Goal: Task Accomplishment & Management: Manage account settings

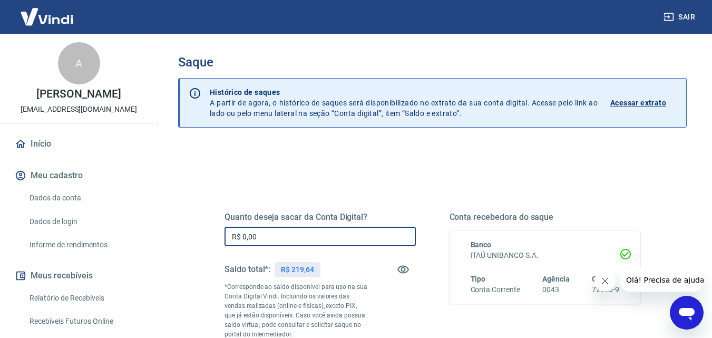
click at [264, 240] on input "R$ 0,00" at bounding box center [319, 235] width 191 height 19
click at [241, 235] on input "R$ 0,00" at bounding box center [319, 235] width 191 height 19
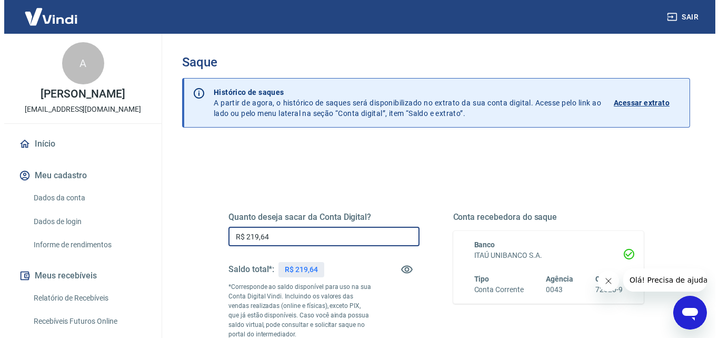
scroll to position [193, 0]
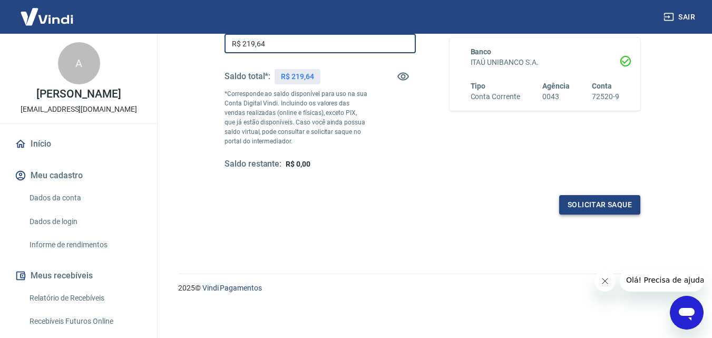
type input "R$ 219,64"
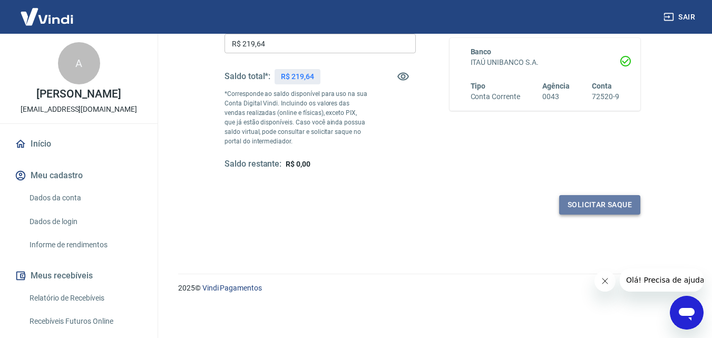
click at [586, 201] on button "Solicitar saque" at bounding box center [599, 204] width 81 height 19
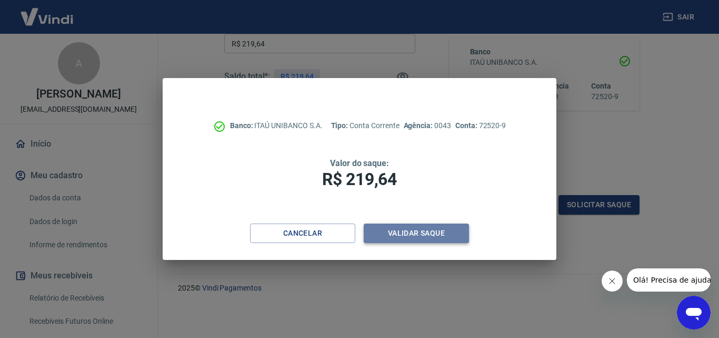
click at [406, 230] on button "Validar saque" at bounding box center [416, 232] width 105 height 19
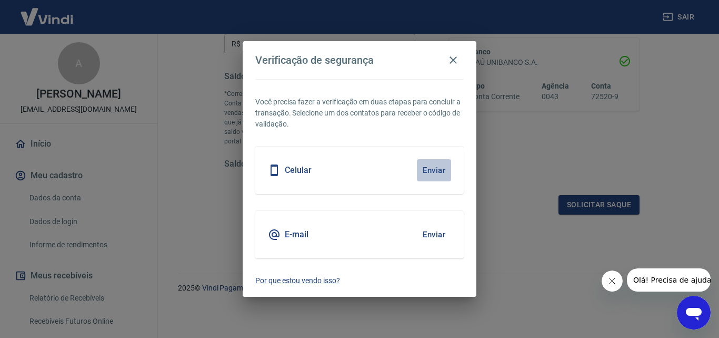
click at [430, 166] on button "Enviar" at bounding box center [434, 170] width 34 height 22
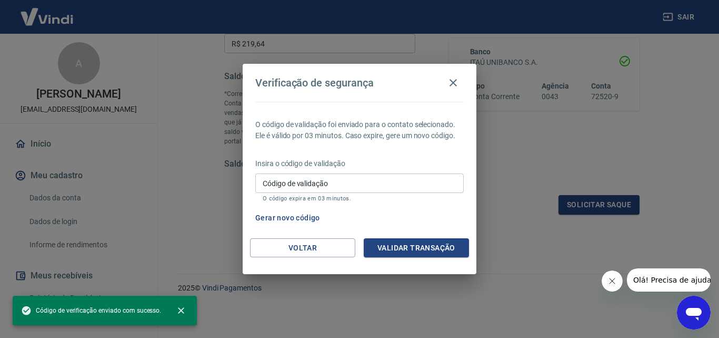
click at [394, 179] on input "Código de validação" at bounding box center [359, 182] width 209 height 19
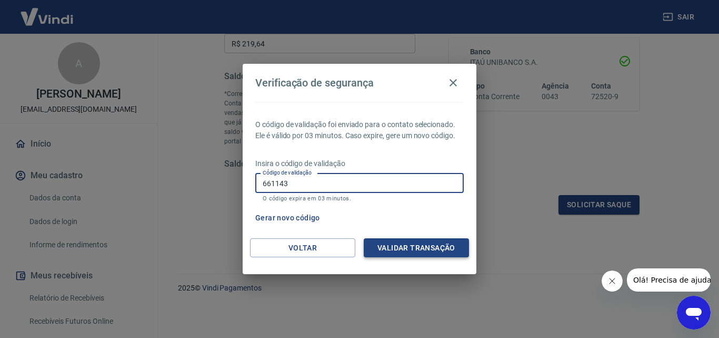
type input "661143"
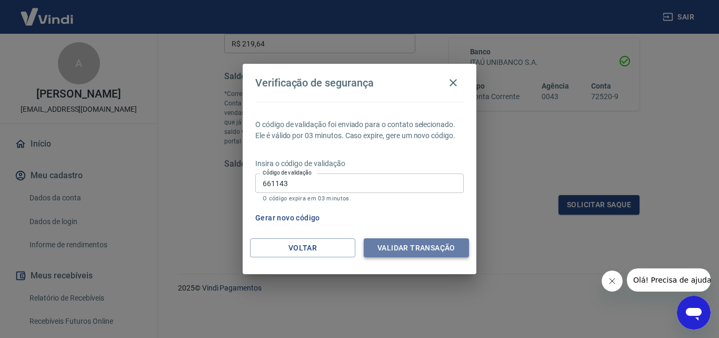
click at [404, 242] on button "Validar transação" at bounding box center [416, 247] width 105 height 19
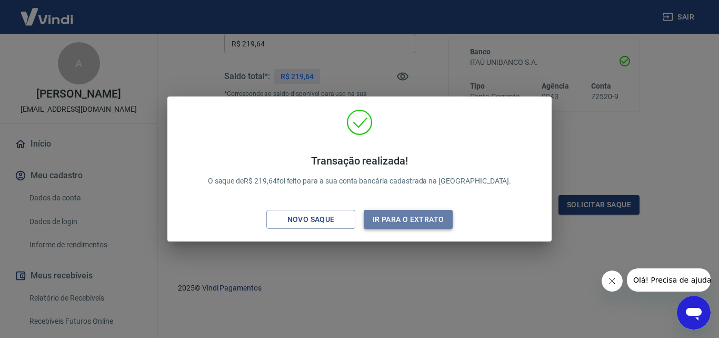
click at [381, 215] on button "Ir para o extrato" at bounding box center [408, 219] width 89 height 19
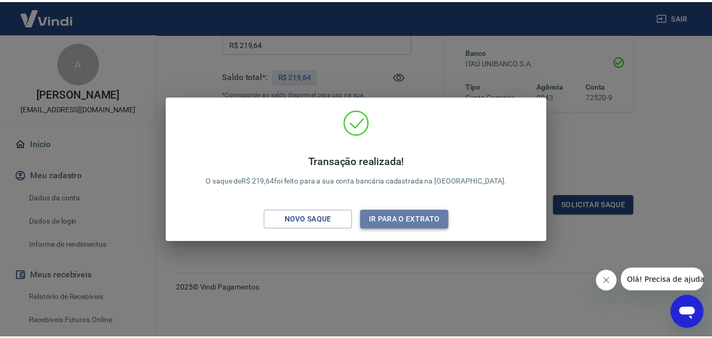
scroll to position [183, 0]
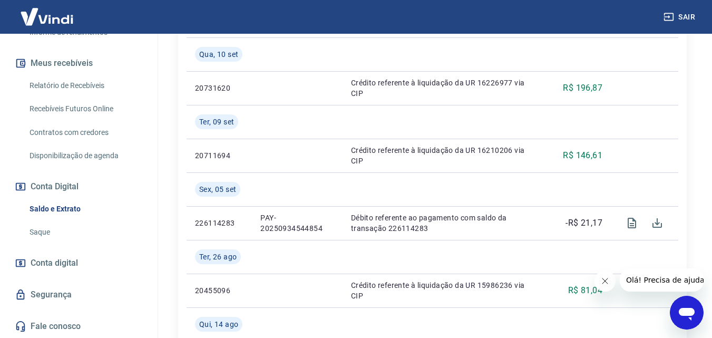
scroll to position [579, 0]
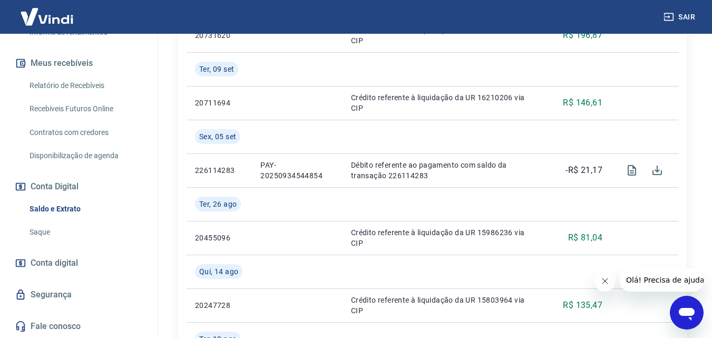
drag, startPoint x: 73, startPoint y: 200, endPoint x: 88, endPoint y: 200, distance: 14.8
click at [74, 200] on link "Saldo e Extrato" at bounding box center [85, 209] width 120 height 22
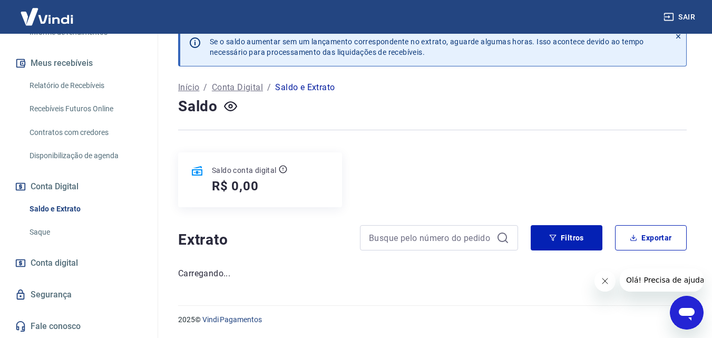
scroll to position [19, 0]
